Goal: Information Seeking & Learning: Learn about a topic

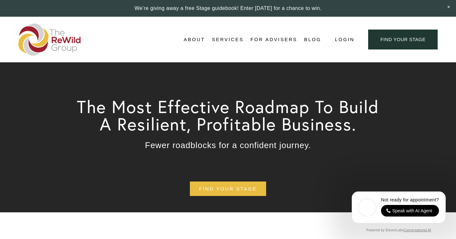
click at [0, 0] on span "About Us" at bounding box center [0, 0] width 0 height 0
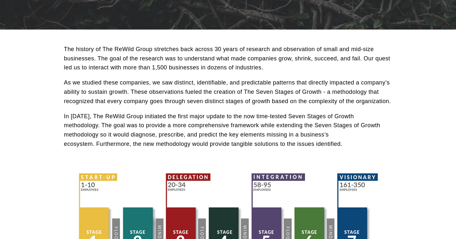
scroll to position [129, 0]
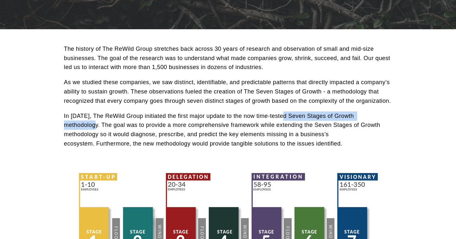
drag, startPoint x: 282, startPoint y: 116, endPoint x: 99, endPoint y: 127, distance: 183.1
click at [99, 127] on p "In [DATE], The ReWild Group initiated the first major update to the now time-te…" at bounding box center [228, 130] width 328 height 37
drag, startPoint x: 99, startPoint y: 127, endPoint x: 95, endPoint y: 126, distance: 4.7
copy p "Seven Stages of Growth methodology."
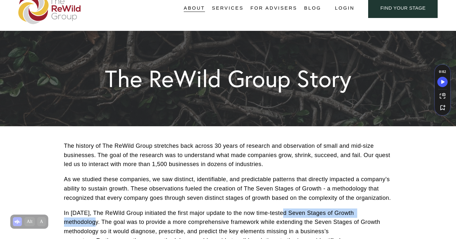
scroll to position [0, 0]
